Goal: Obtain resource: Download file/media

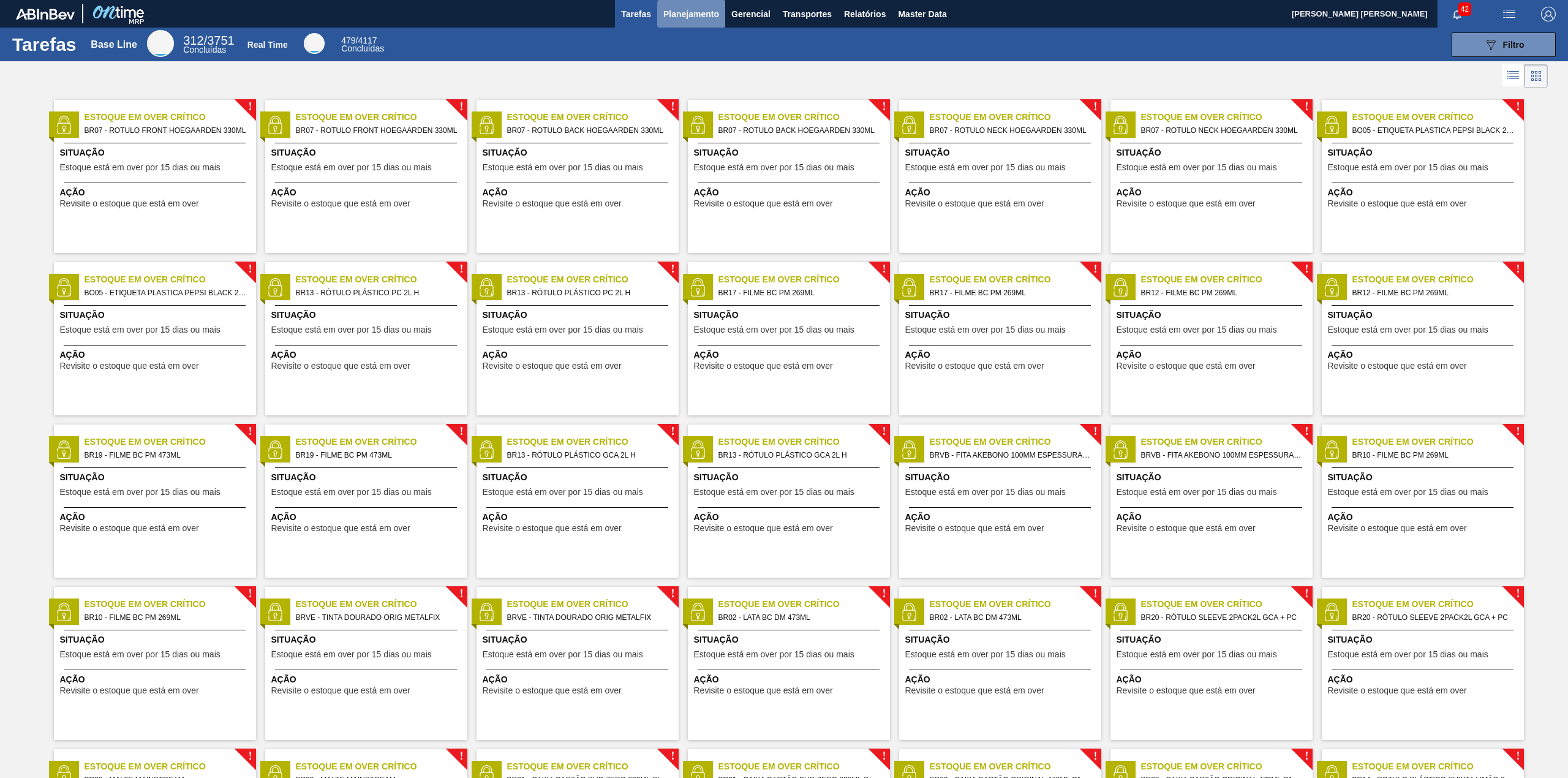
click at [692, 15] on span "Planejamento" at bounding box center [691, 13] width 56 height 15
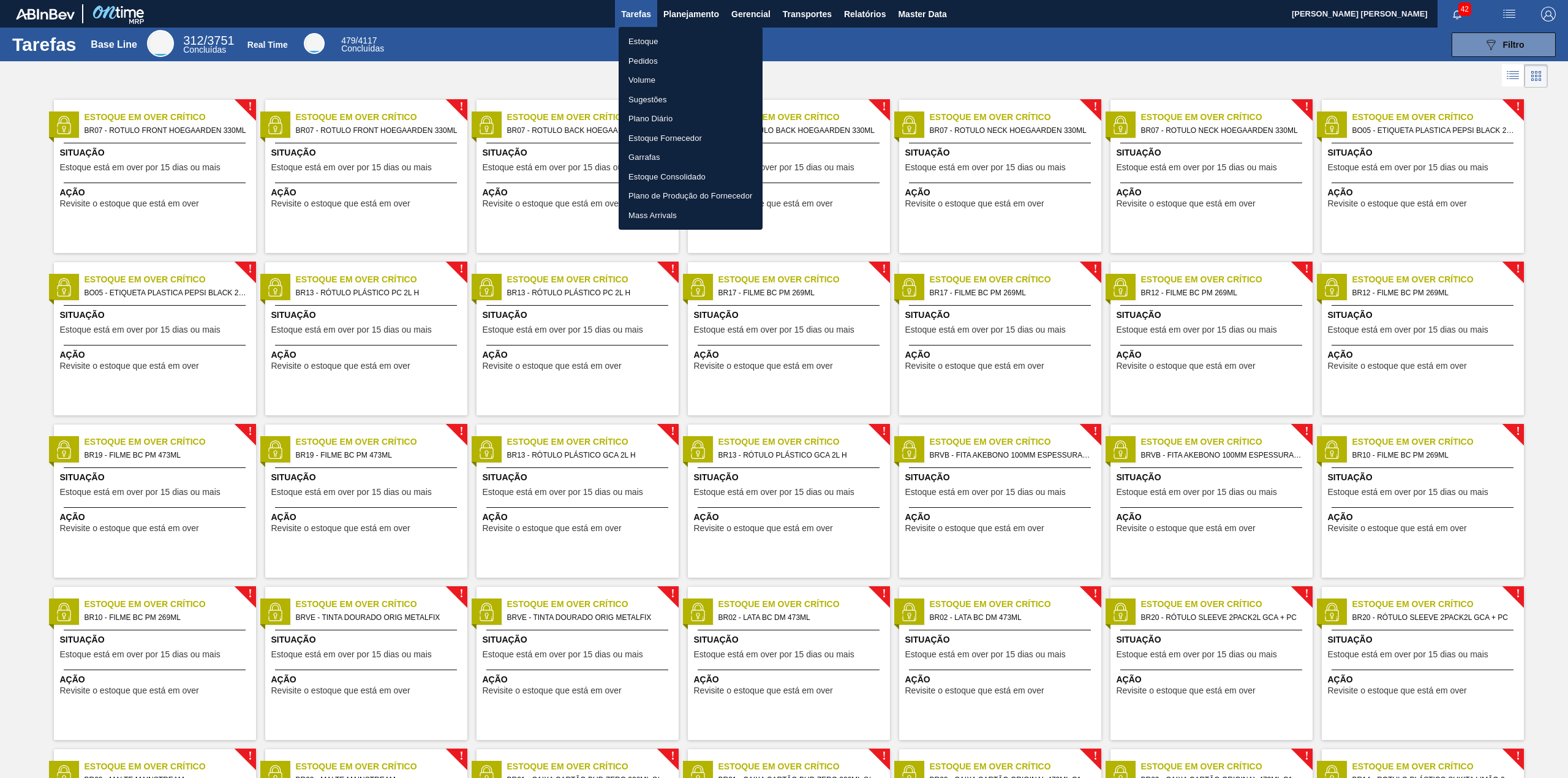
click at [854, 15] on div at bounding box center [784, 389] width 1568 height 778
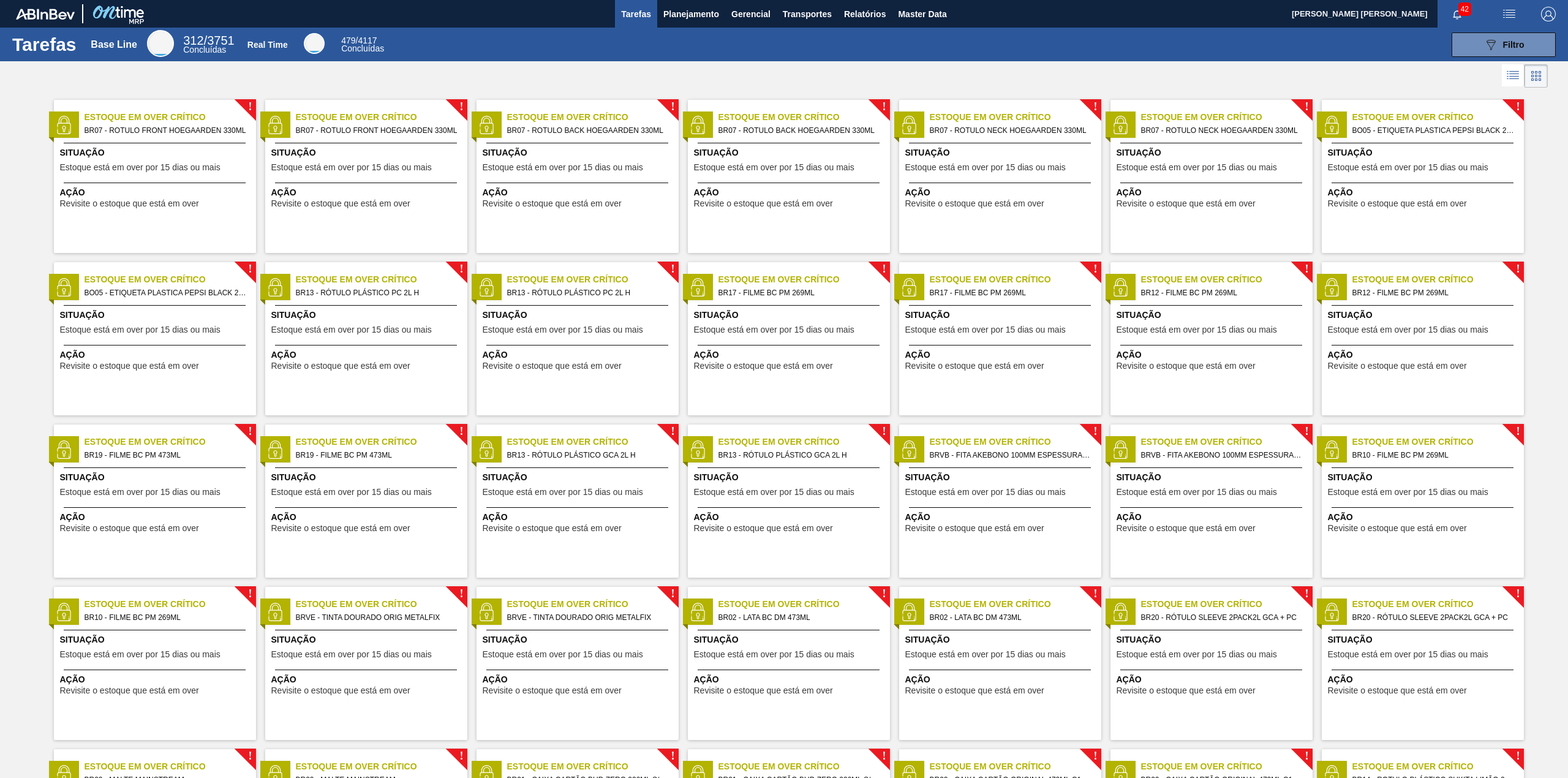
click at [855, 16] on div "Estoque Pedidos Volume Sugestões Plano Diário Estoque Fornecedor Garrafas Estoq…" at bounding box center [784, 389] width 1568 height 778
click at [856, 16] on span "Relatórios" at bounding box center [865, 13] width 42 height 15
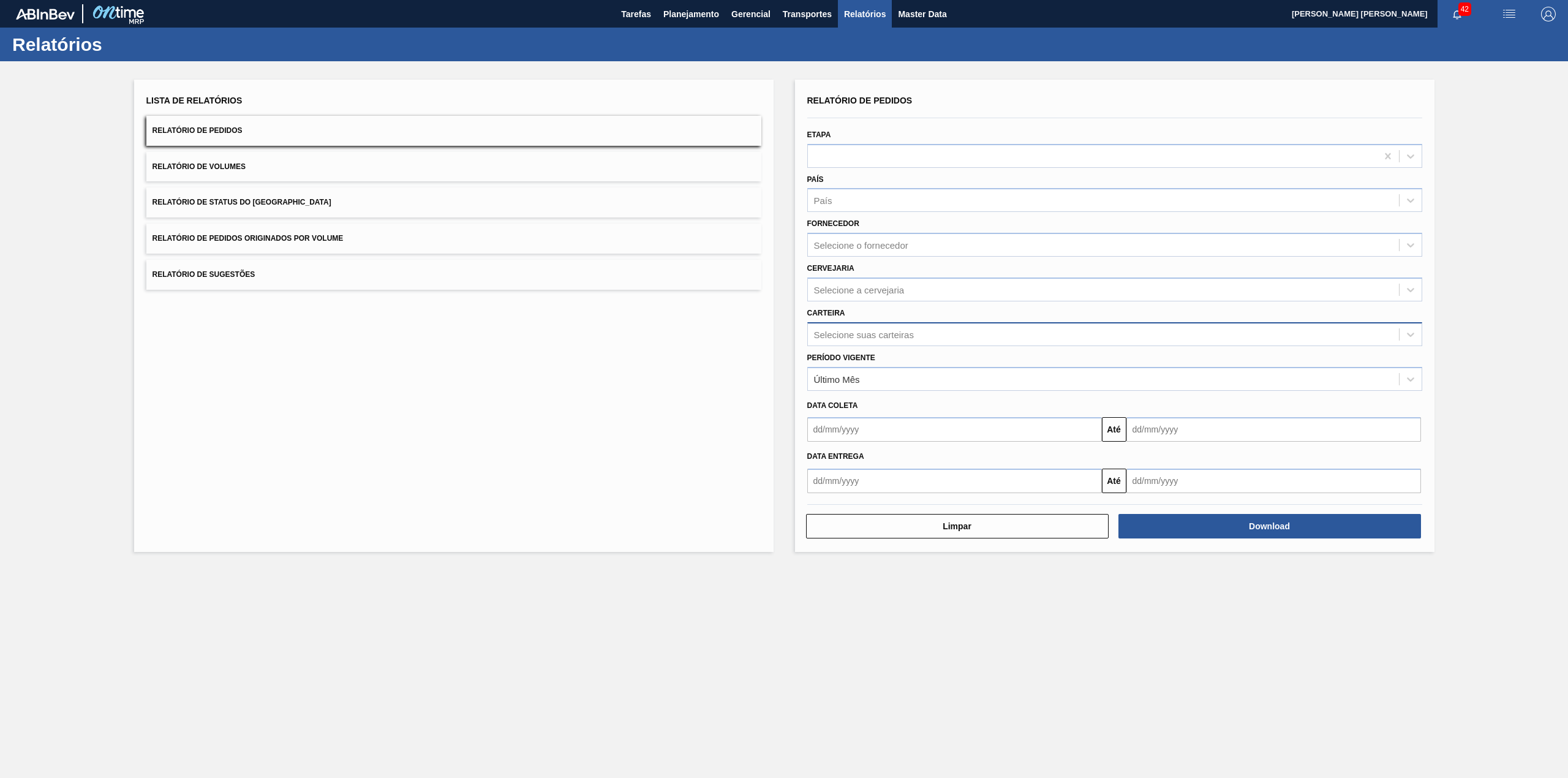
click at [927, 341] on div "Selecione suas carteiras" at bounding box center [1104, 334] width 591 height 18
type input "lúpu"
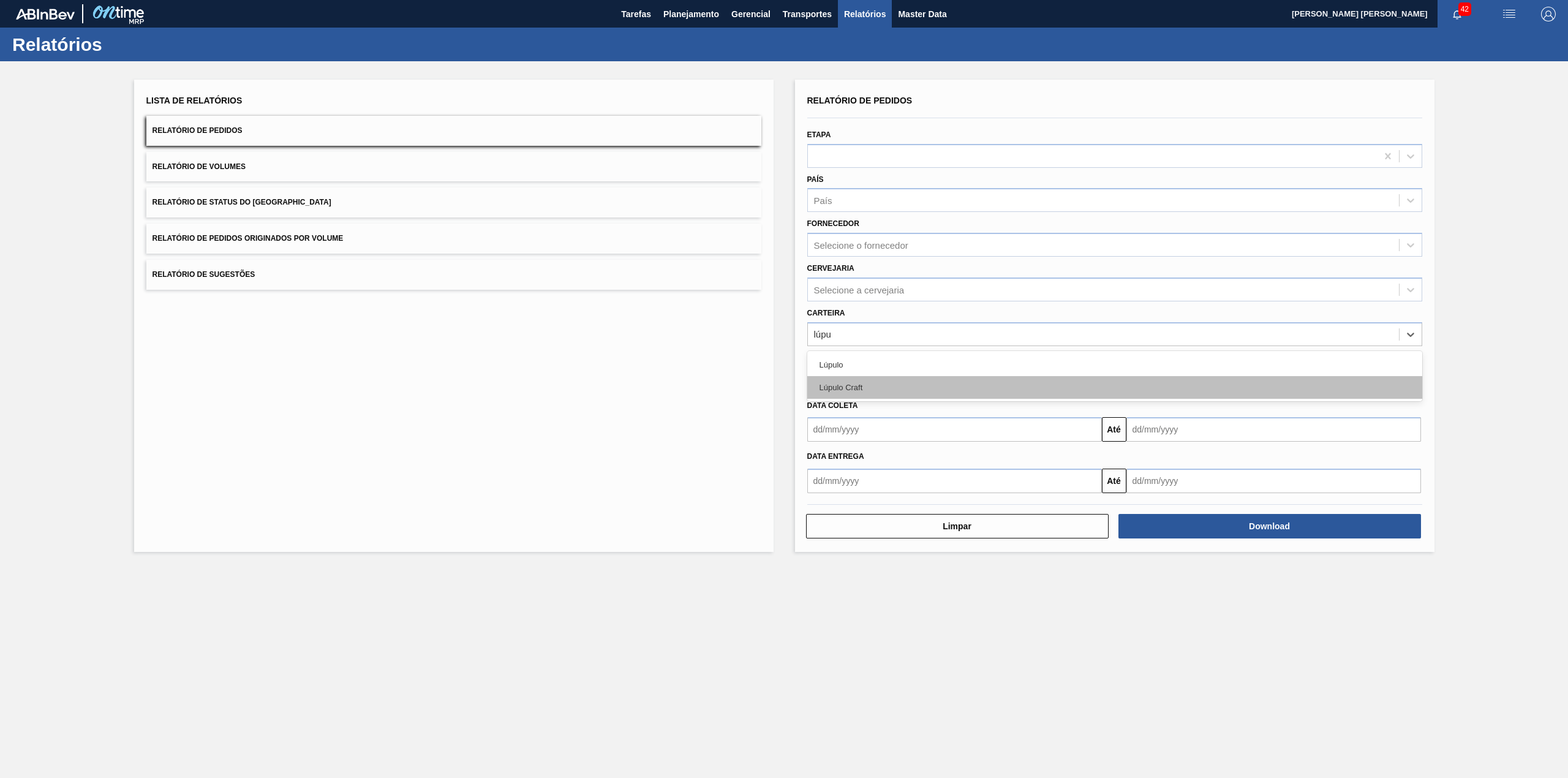
click at [908, 376] on div "Lúpulo Craft" at bounding box center [1115, 388] width 615 height 23
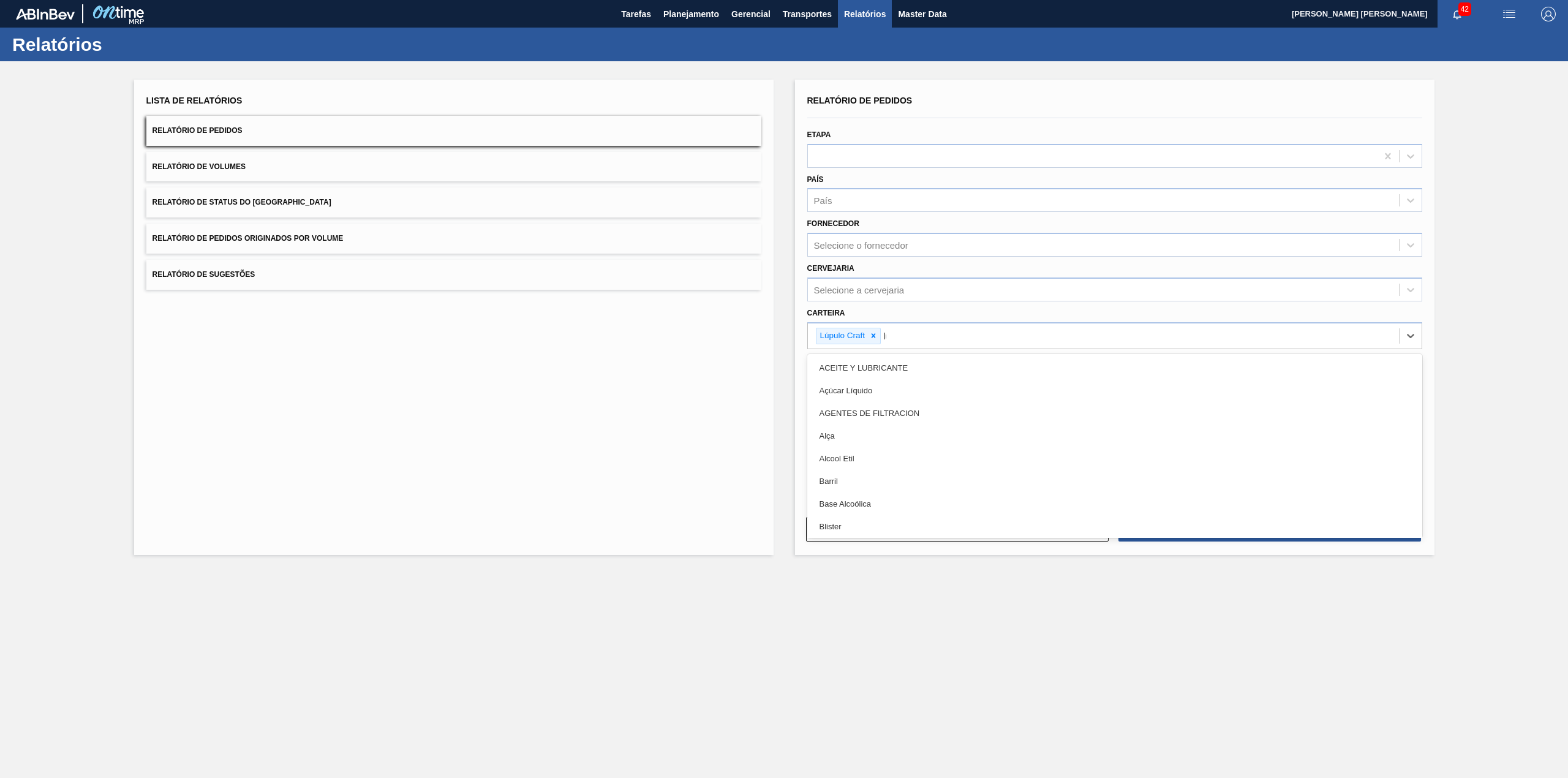
type input "lúpu"
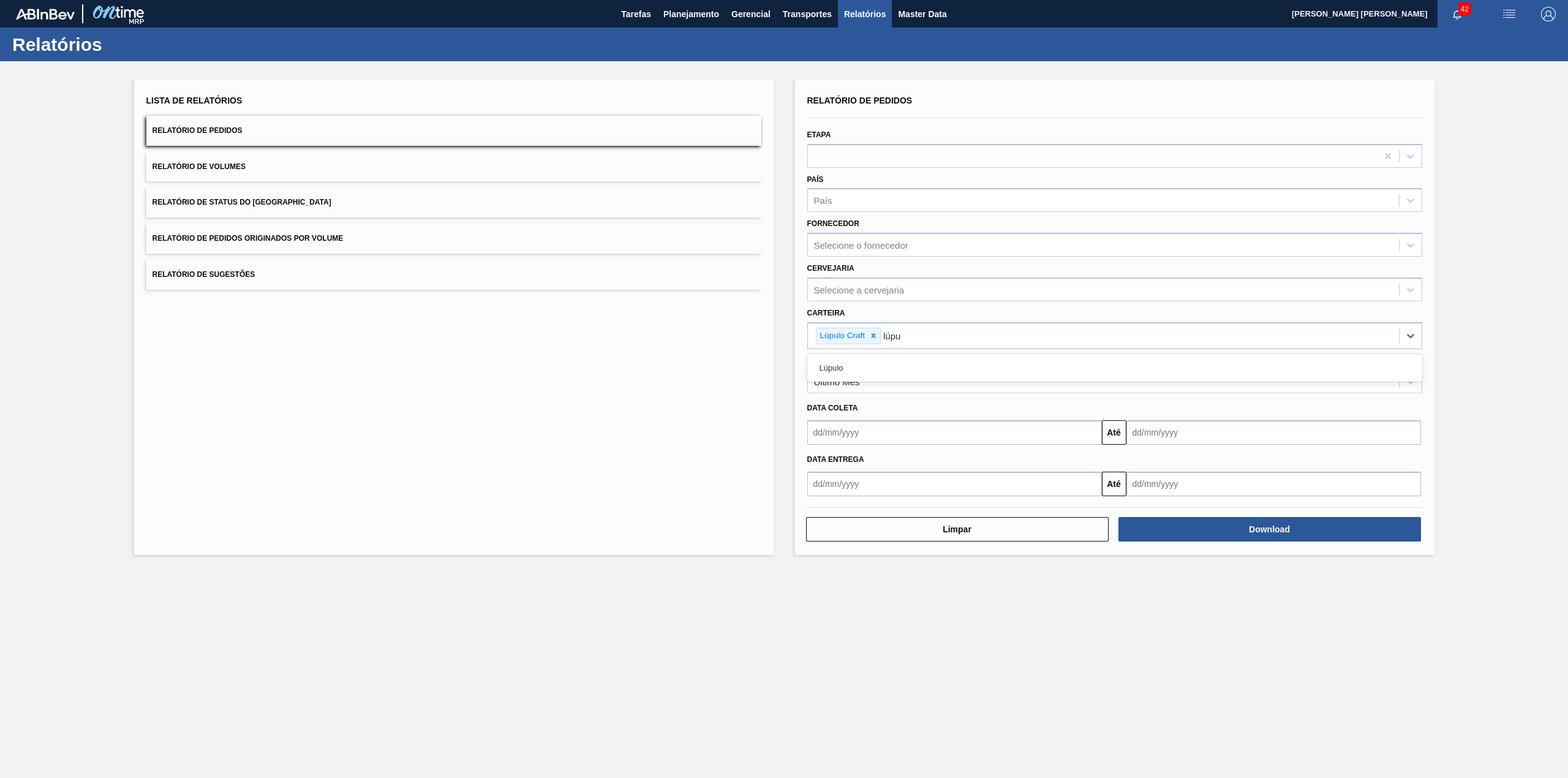
click at [908, 376] on div "Lúpulo" at bounding box center [1115, 368] width 615 height 23
click at [918, 390] on div "Último Mês" at bounding box center [1115, 381] width 615 height 24
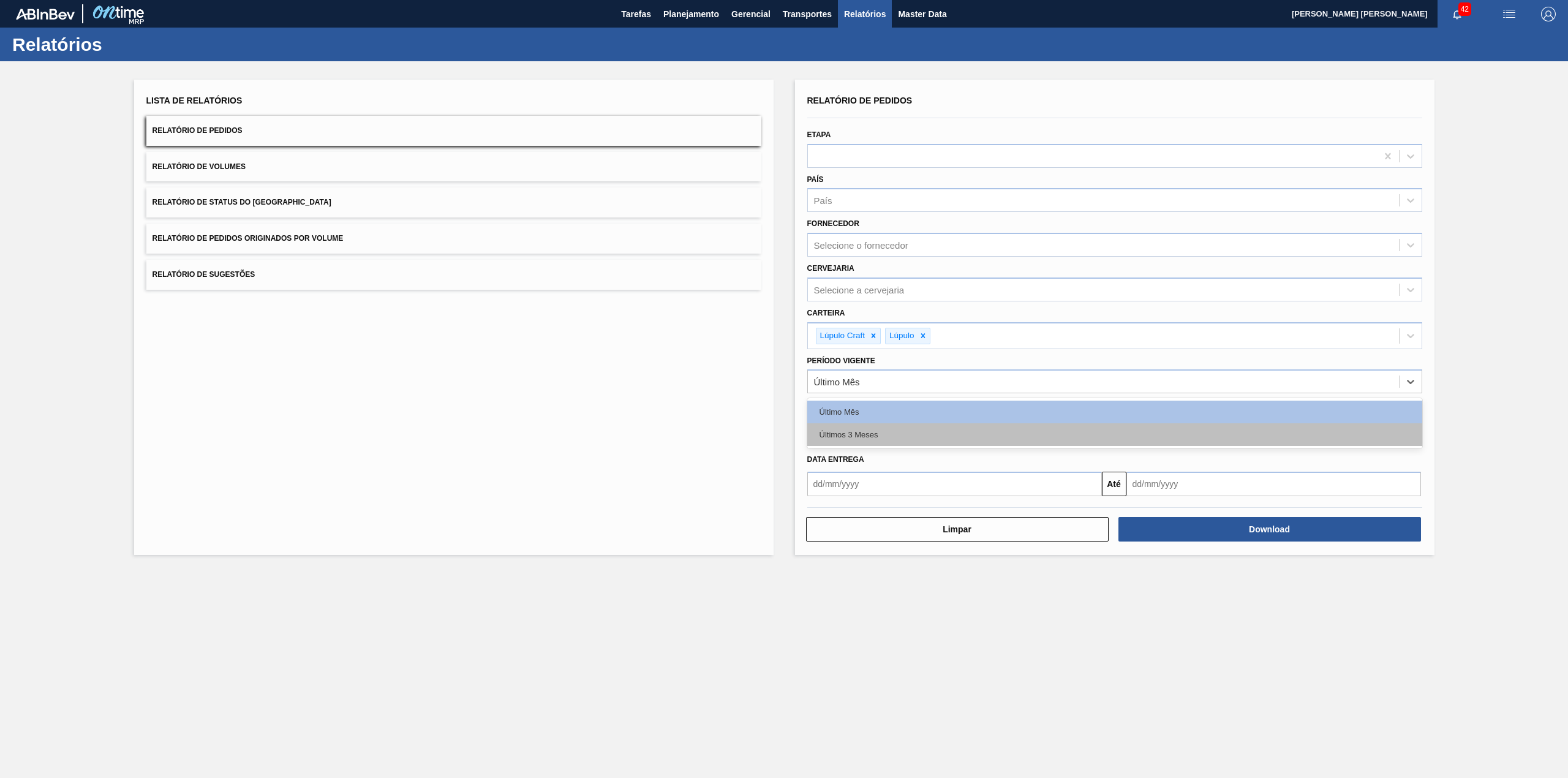
click at [893, 437] on div "Últimos 3 Meses" at bounding box center [1115, 434] width 615 height 23
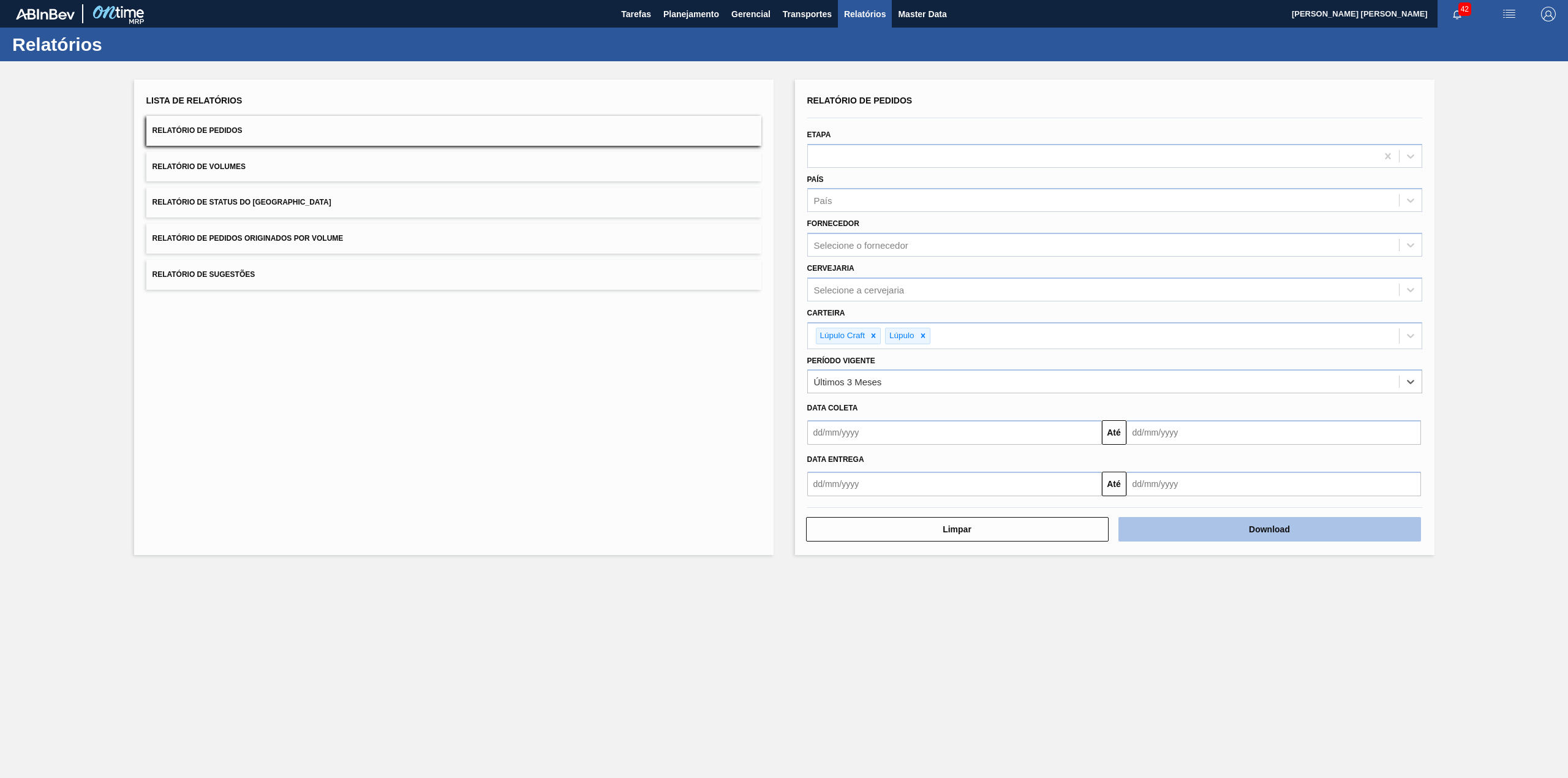
click at [1253, 534] on button "Download" at bounding box center [1270, 529] width 303 height 25
click at [338, 207] on button "Relatório de Status do [GEOGRAPHIC_DATA]" at bounding box center [454, 202] width 615 height 30
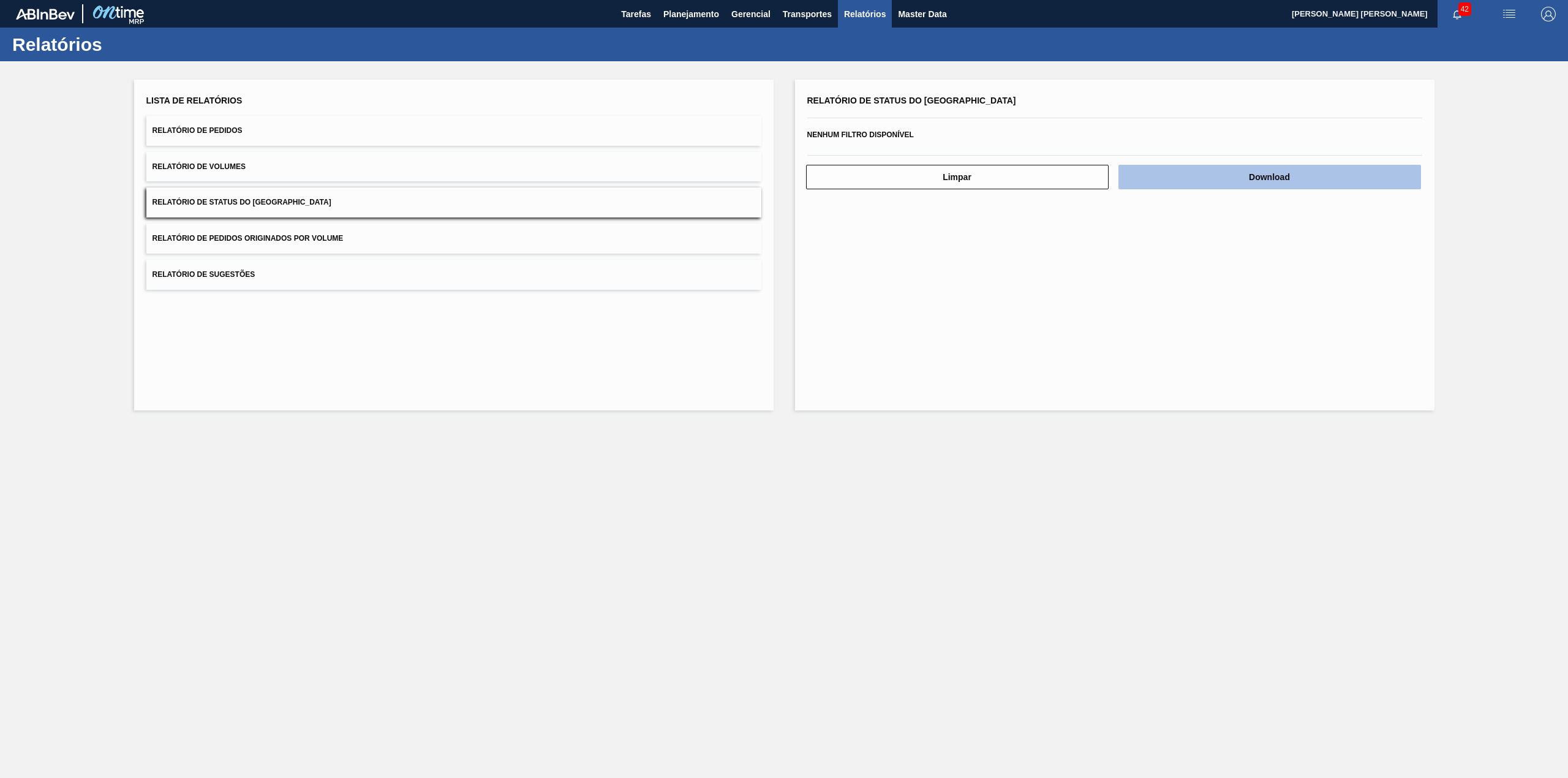
click at [1229, 177] on button "Download" at bounding box center [1270, 177] width 303 height 25
